Goal: Book appointment/travel/reservation

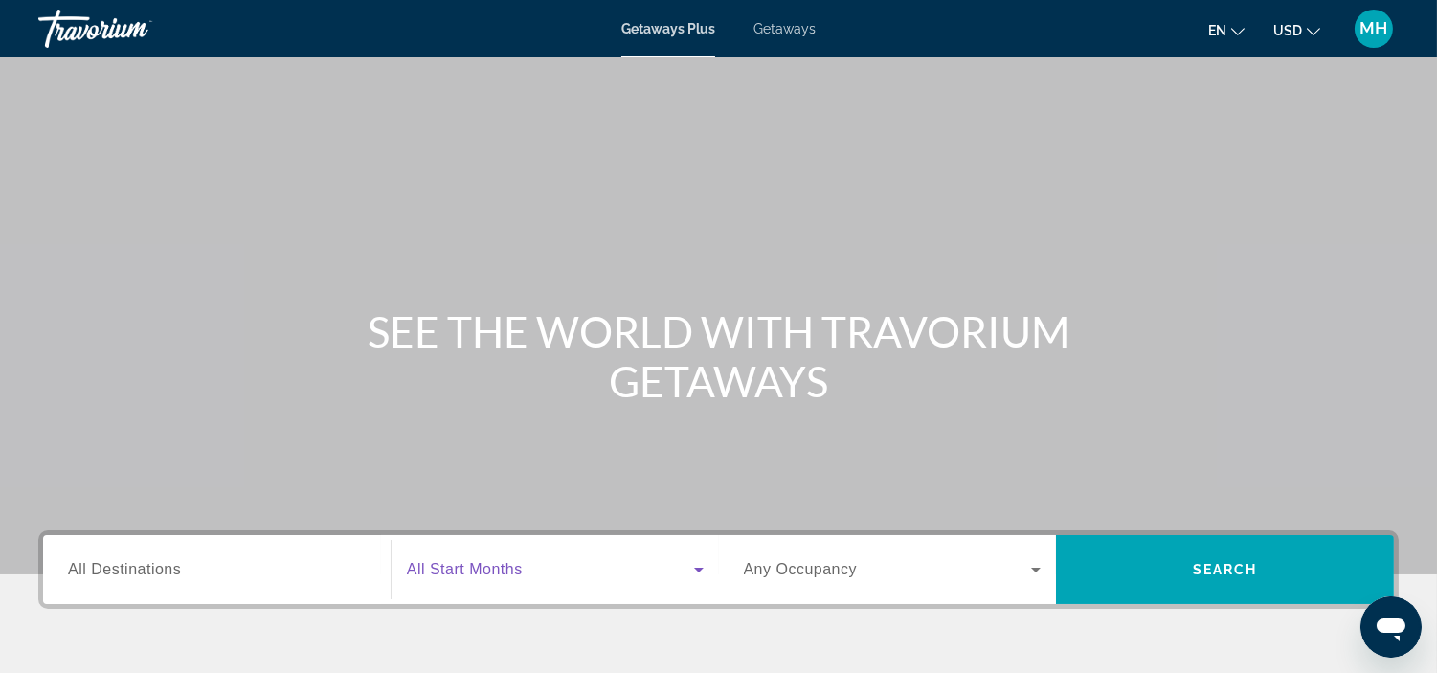
click at [702, 571] on icon "Search widget" at bounding box center [698, 569] width 23 height 23
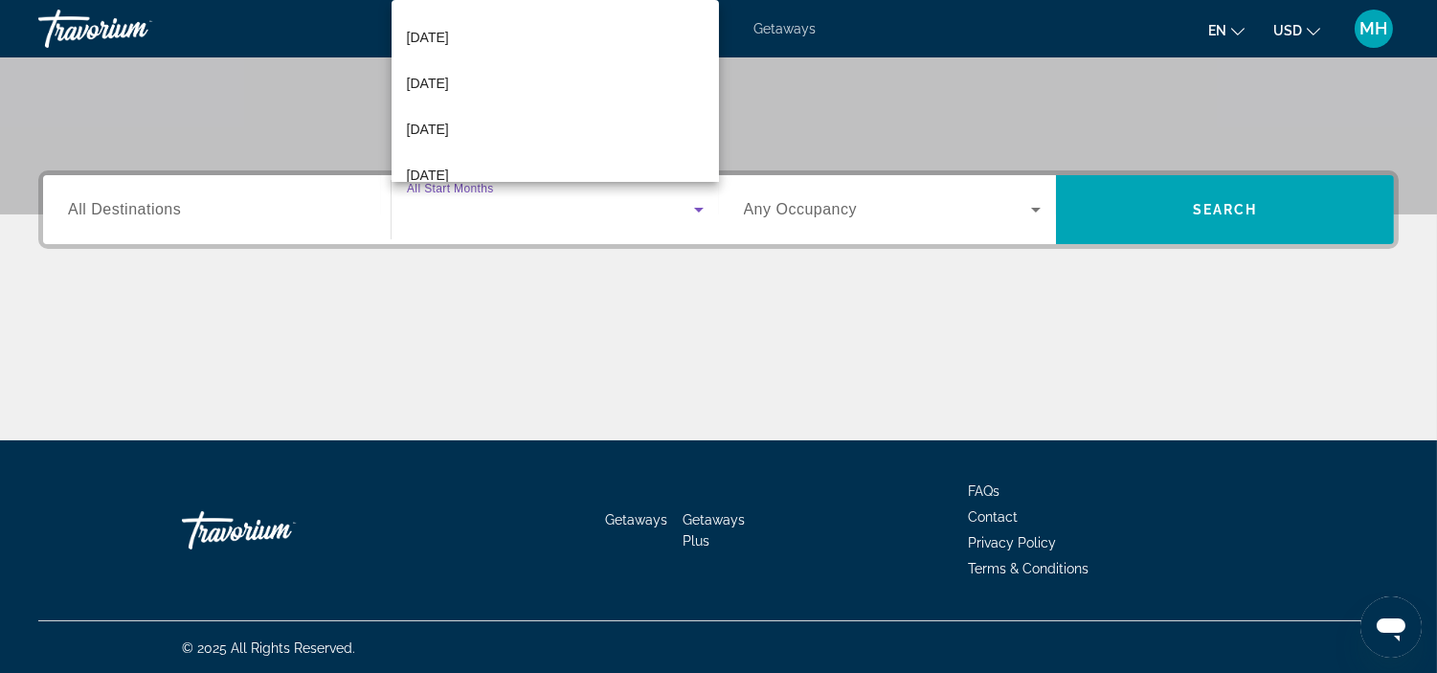
scroll to position [226, 0]
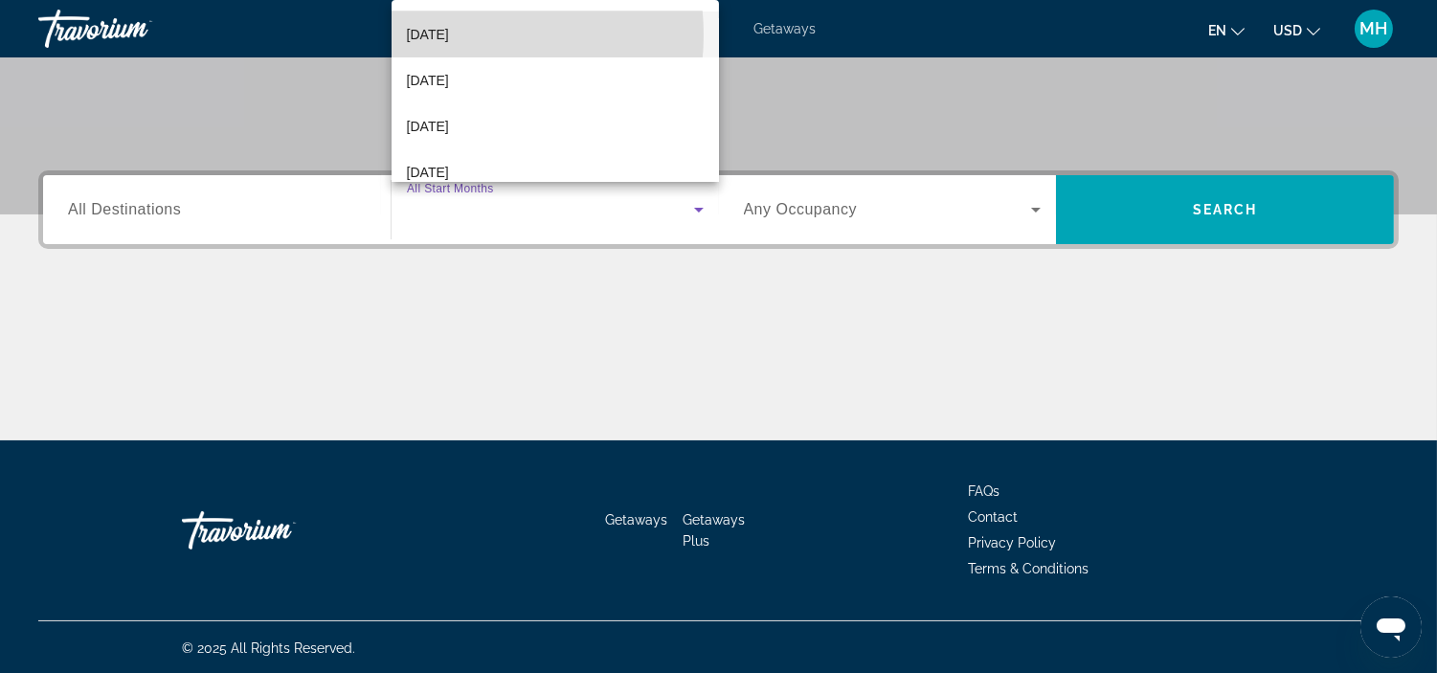
click at [449, 34] on span "[DATE]" at bounding box center [428, 34] width 42 height 23
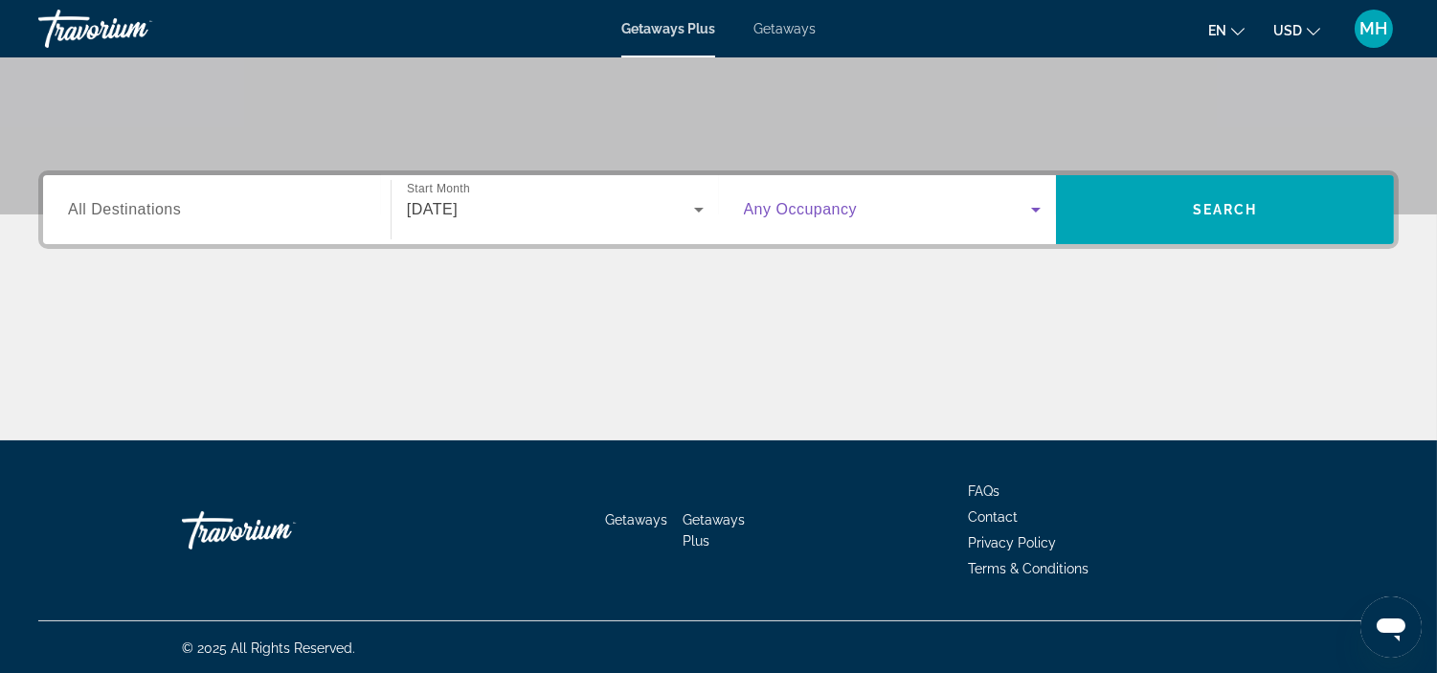
click at [1036, 211] on icon "Search widget" at bounding box center [1036, 210] width 10 height 5
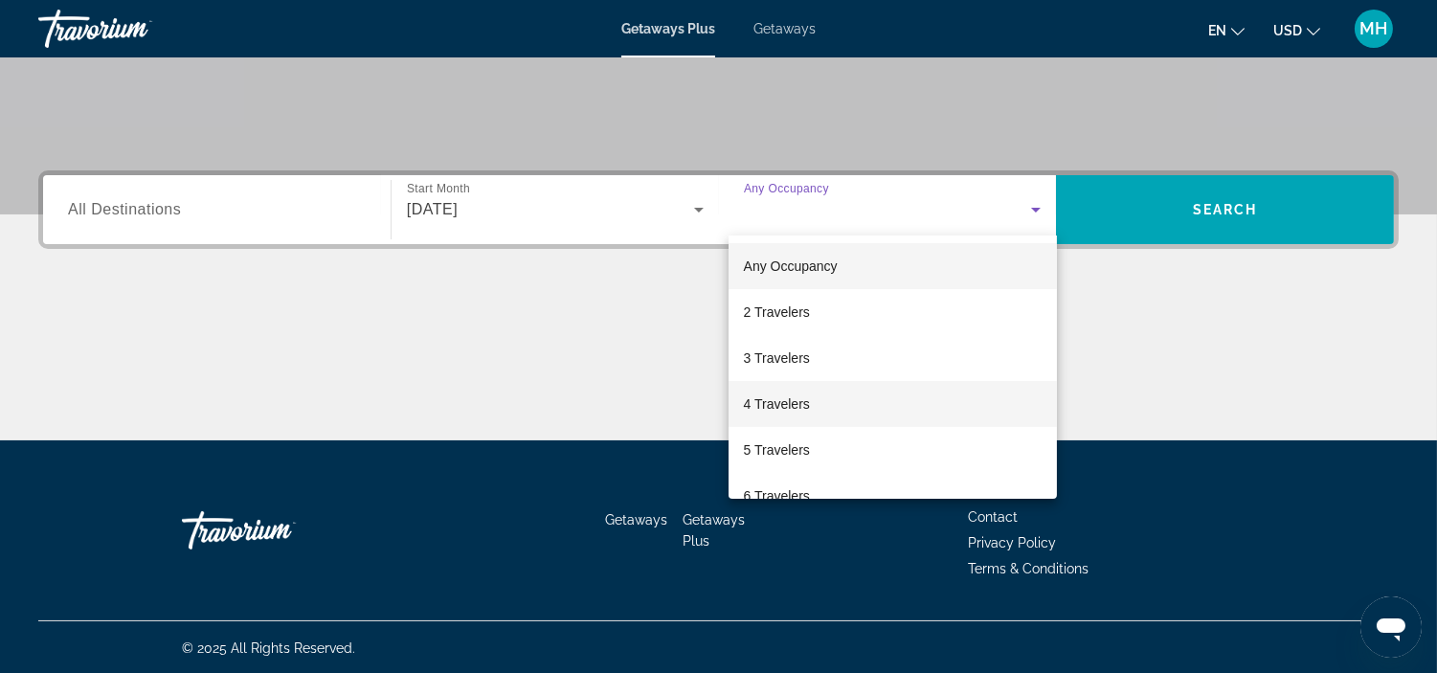
click at [865, 400] on mat-option "4 Travelers" at bounding box center [893, 404] width 328 height 46
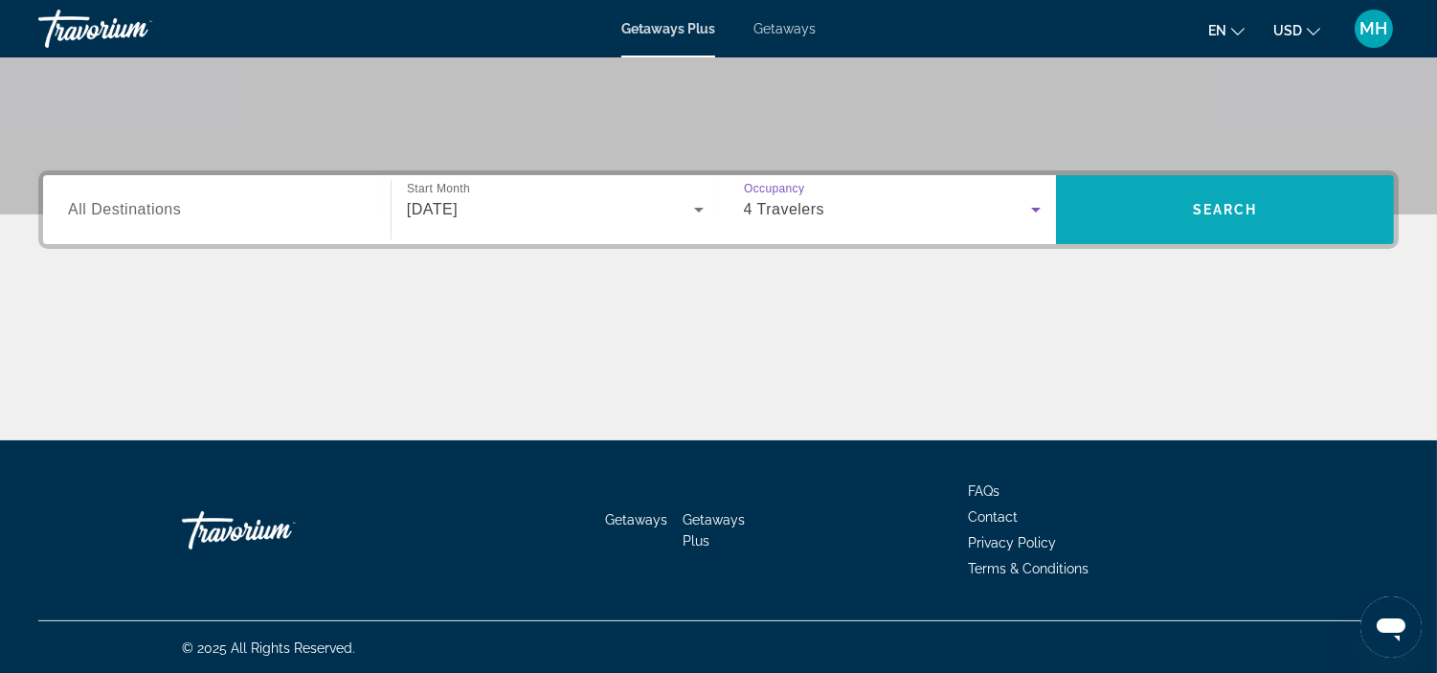
click at [1280, 211] on span "Search" at bounding box center [1225, 210] width 338 height 46
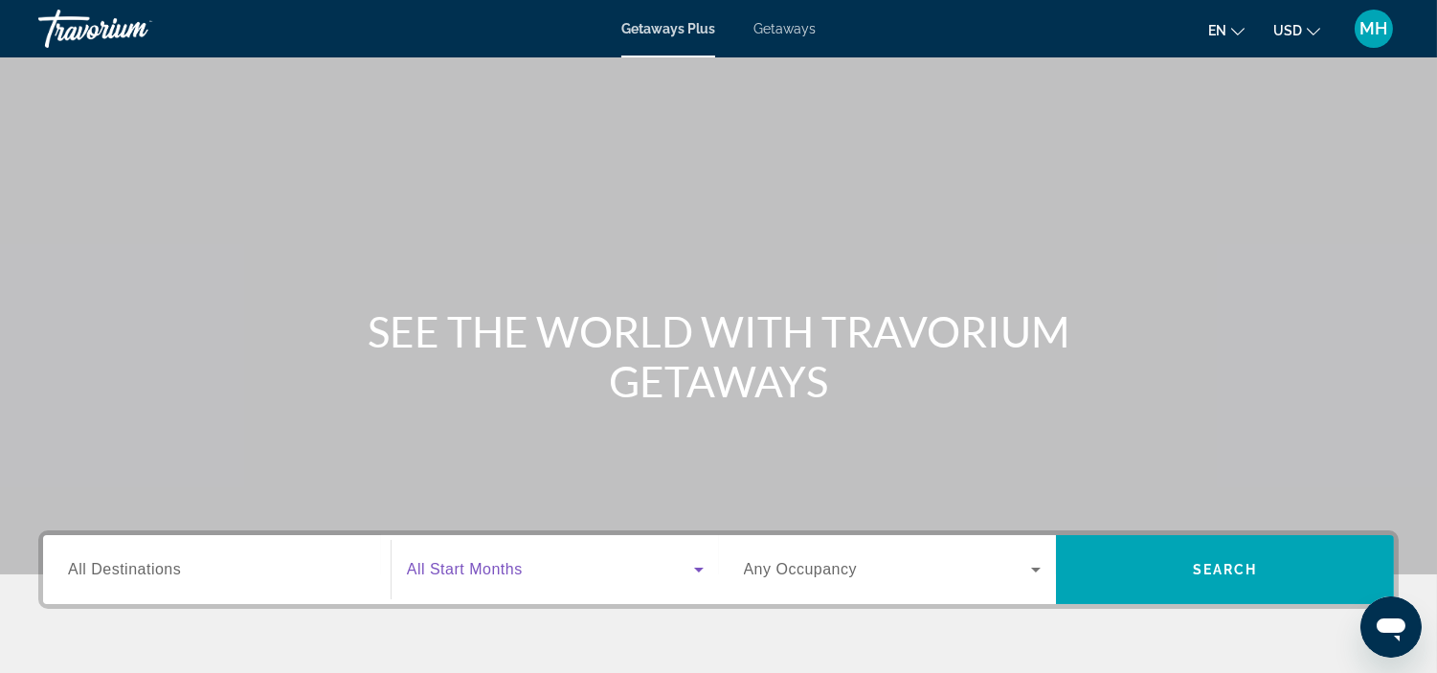
click at [694, 566] on icon "Search widget" at bounding box center [698, 569] width 23 height 23
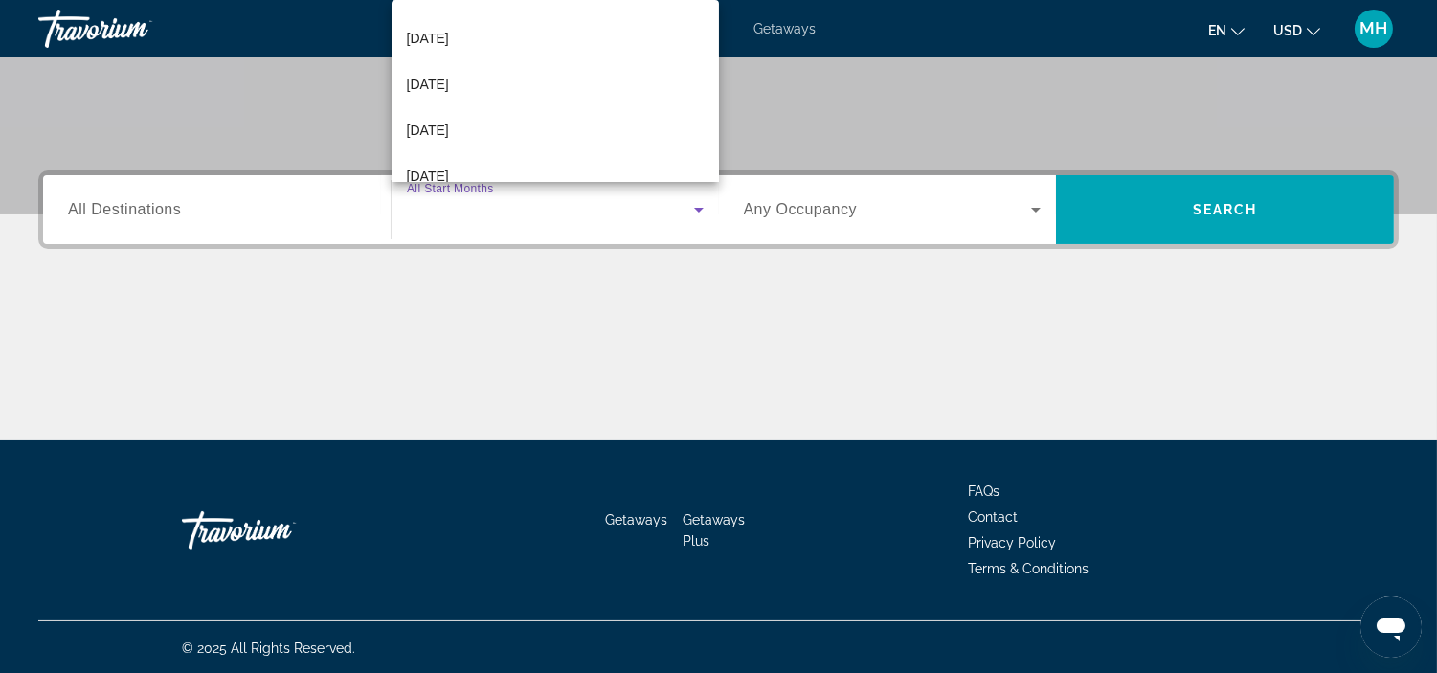
scroll to position [127, 0]
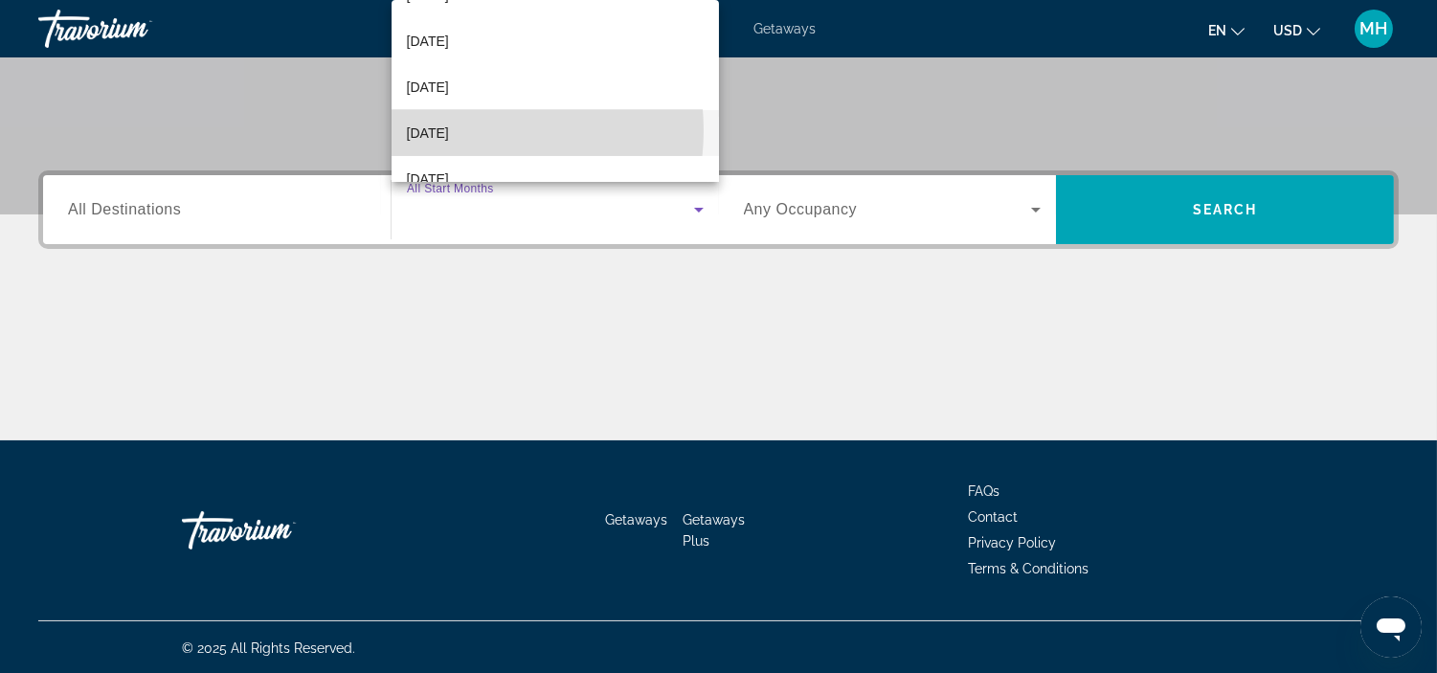
click at [449, 130] on span "[DATE]" at bounding box center [428, 133] width 42 height 23
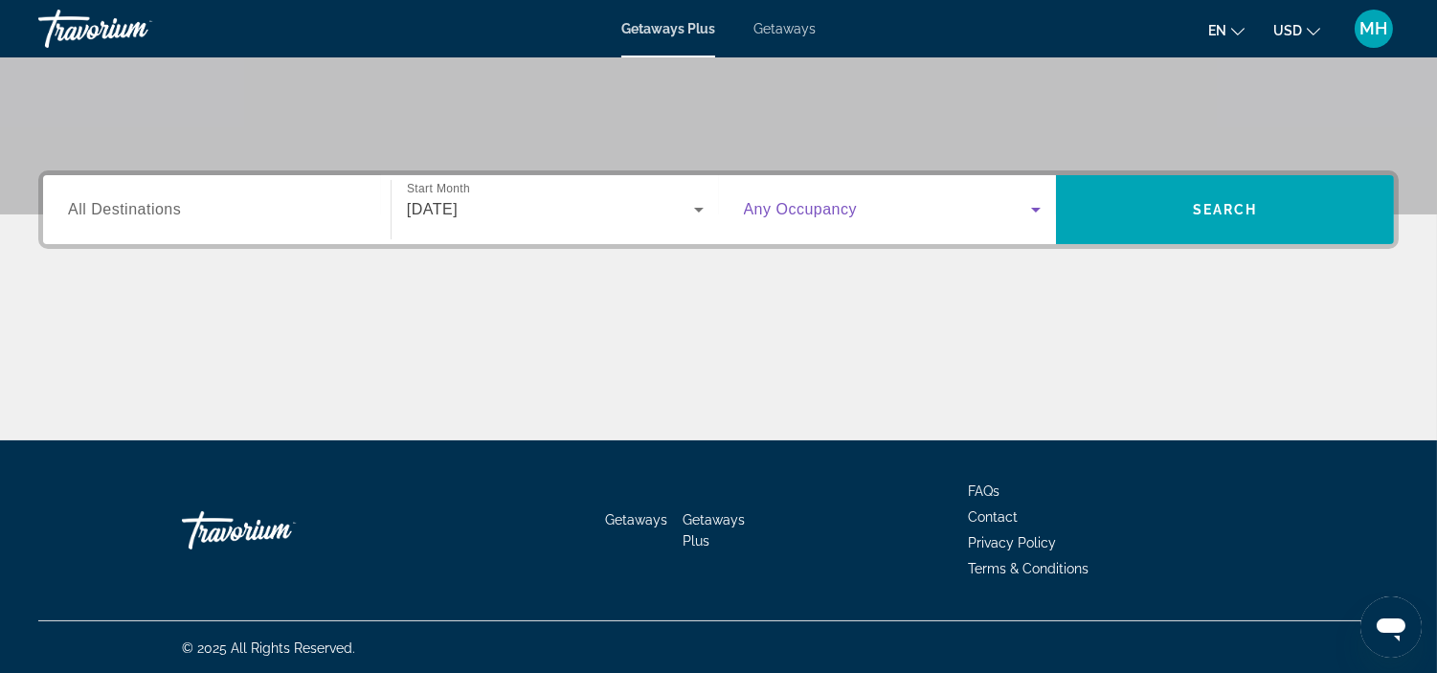
click at [1035, 205] on icon "Search widget" at bounding box center [1035, 209] width 23 height 23
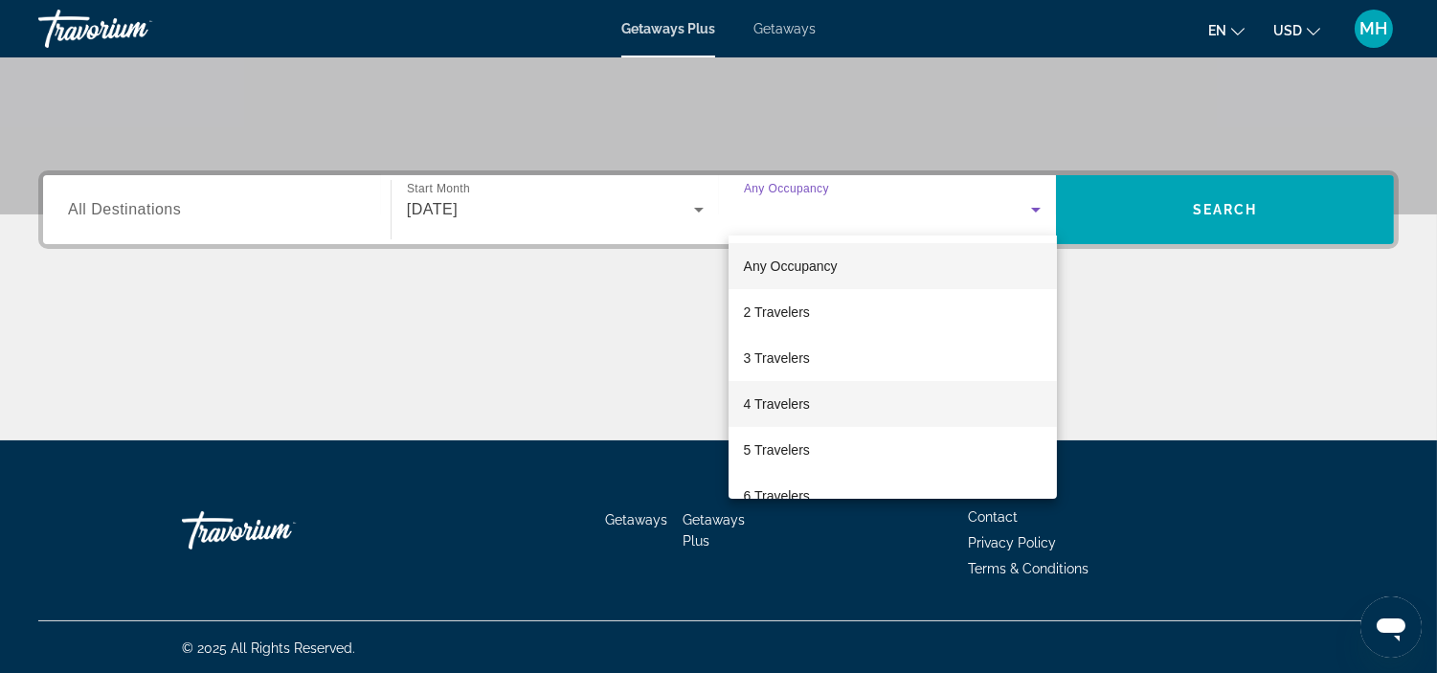
click at [975, 403] on mat-option "4 Travelers" at bounding box center [893, 404] width 328 height 46
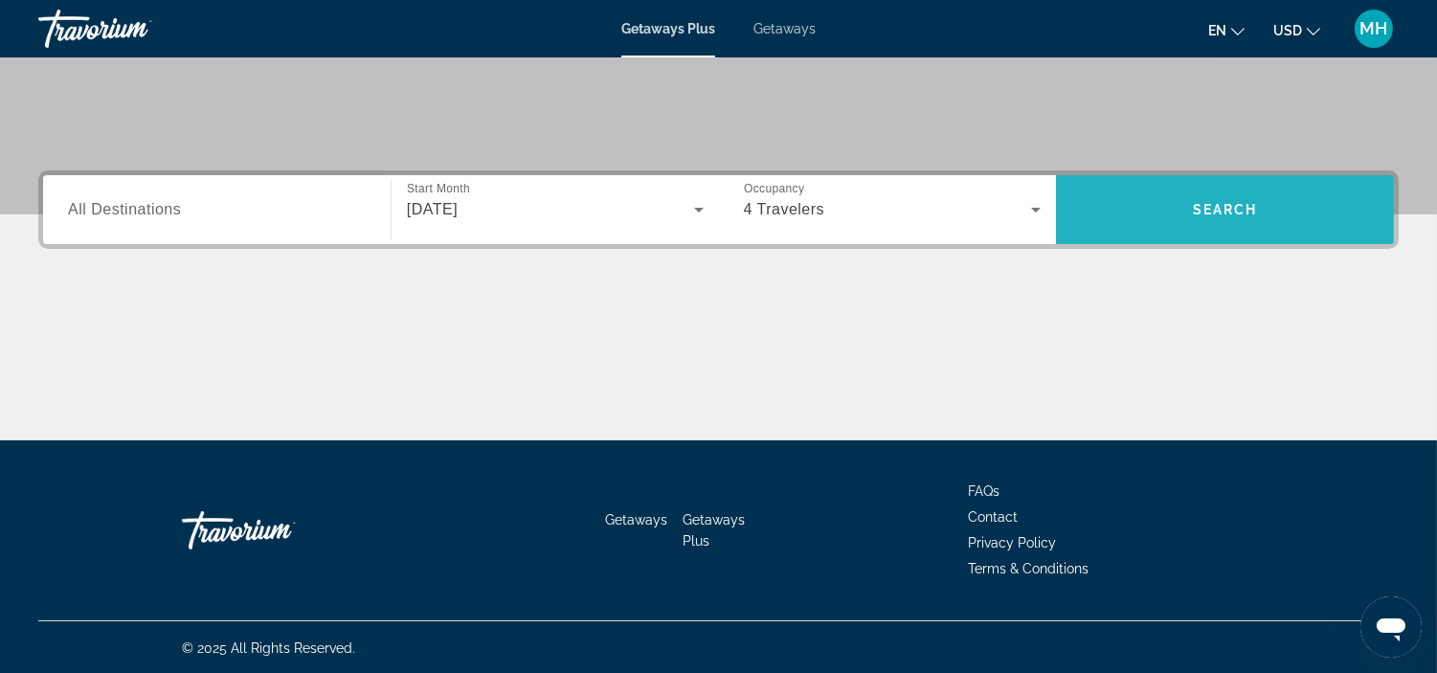
click at [1168, 202] on span "Search" at bounding box center [1225, 210] width 338 height 46
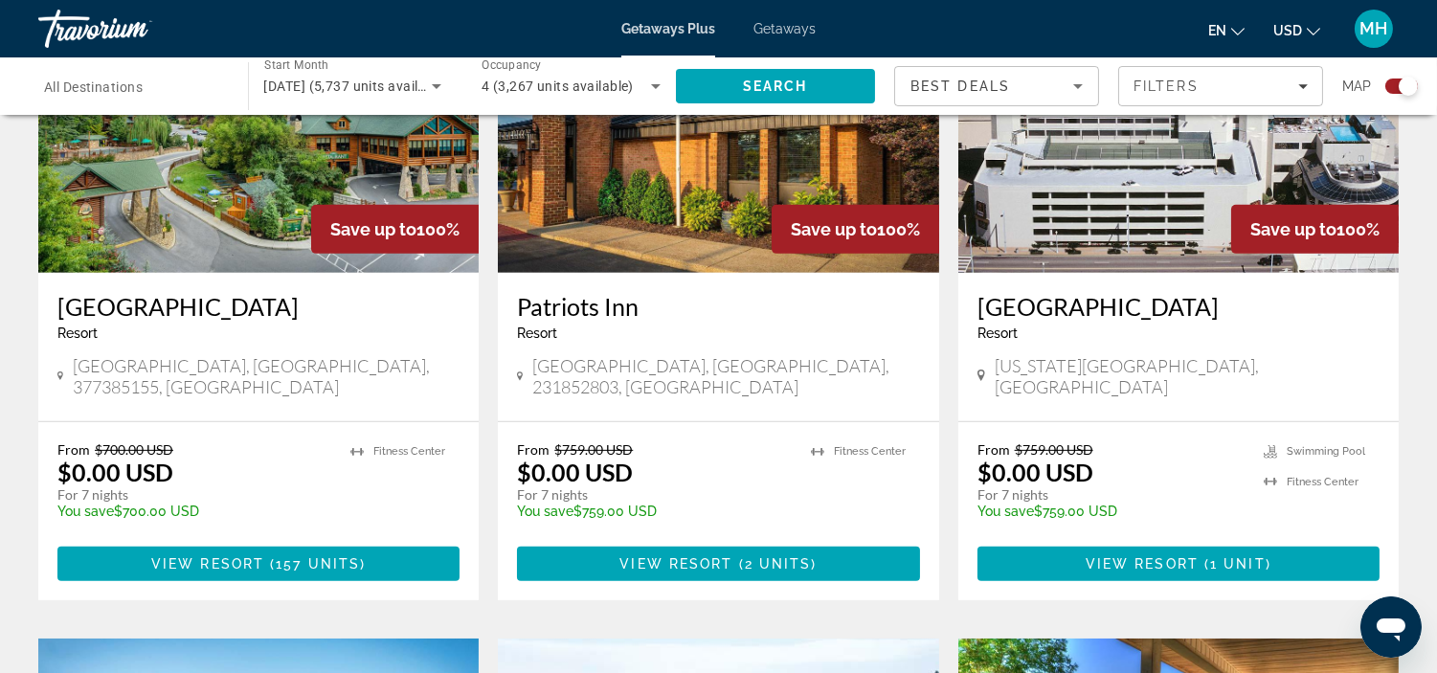
scroll to position [1382, 0]
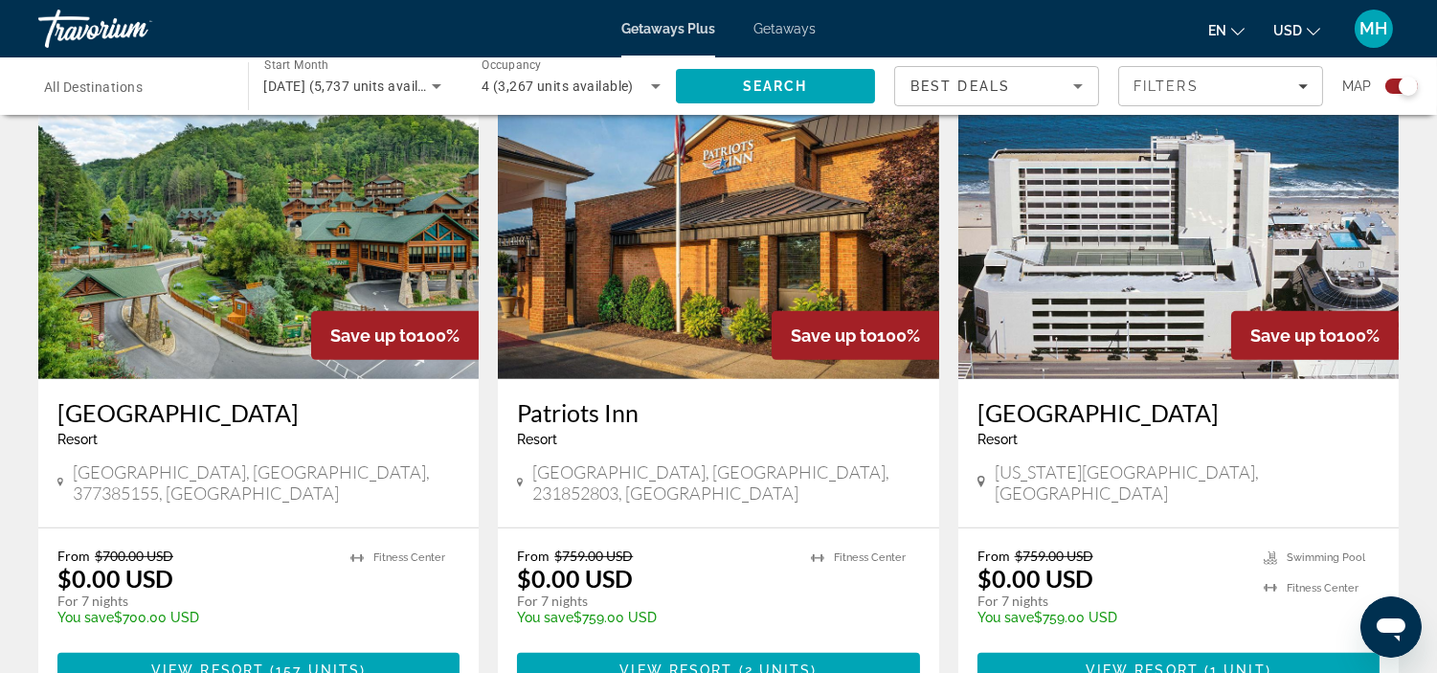
click at [230, 275] on img "Main content" at bounding box center [258, 226] width 440 height 306
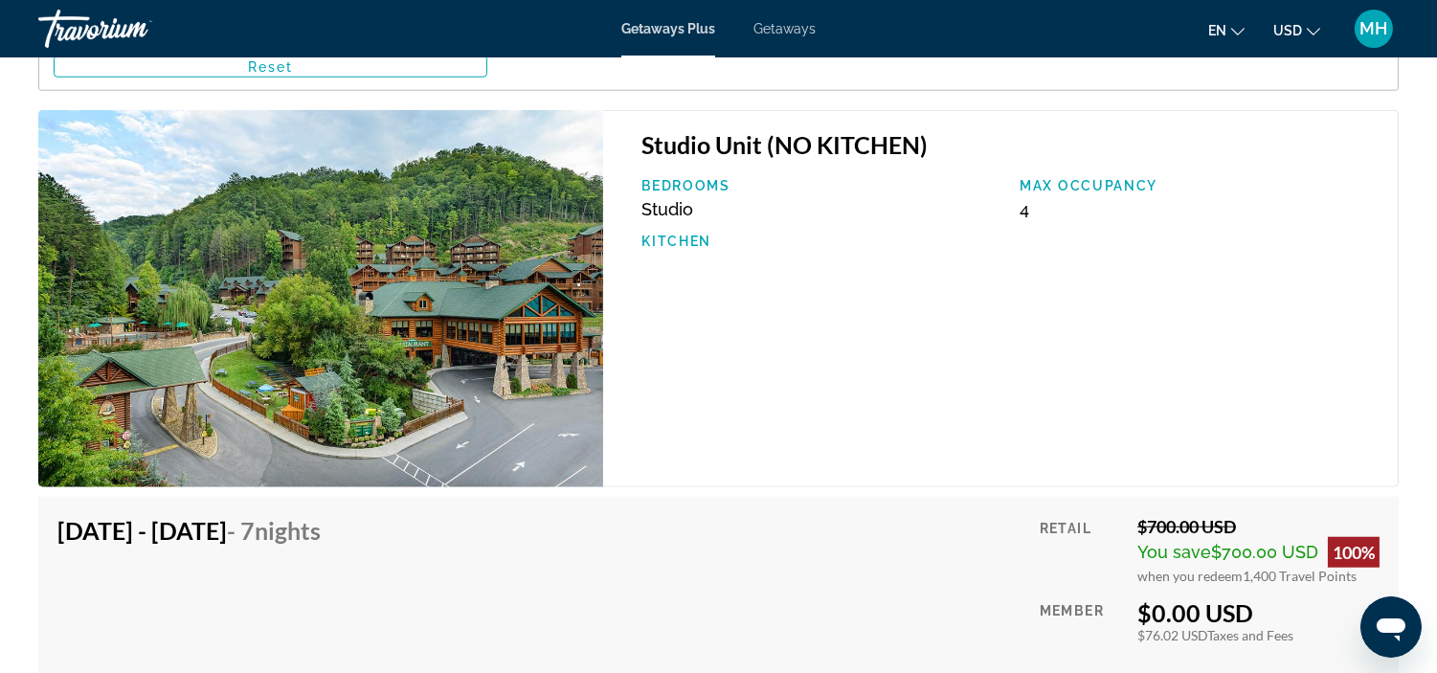
scroll to position [3191, 0]
